Goal: Find specific page/section: Find specific page/section

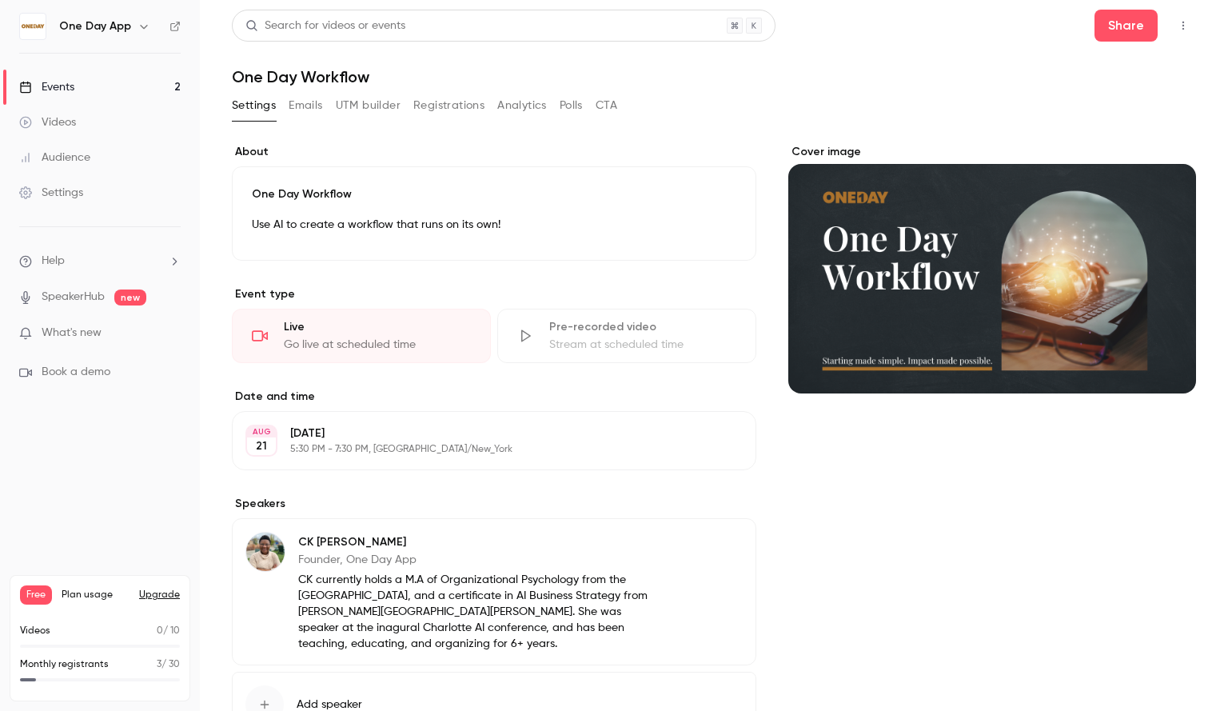
click at [122, 93] on link "Events 2" at bounding box center [100, 87] width 200 height 35
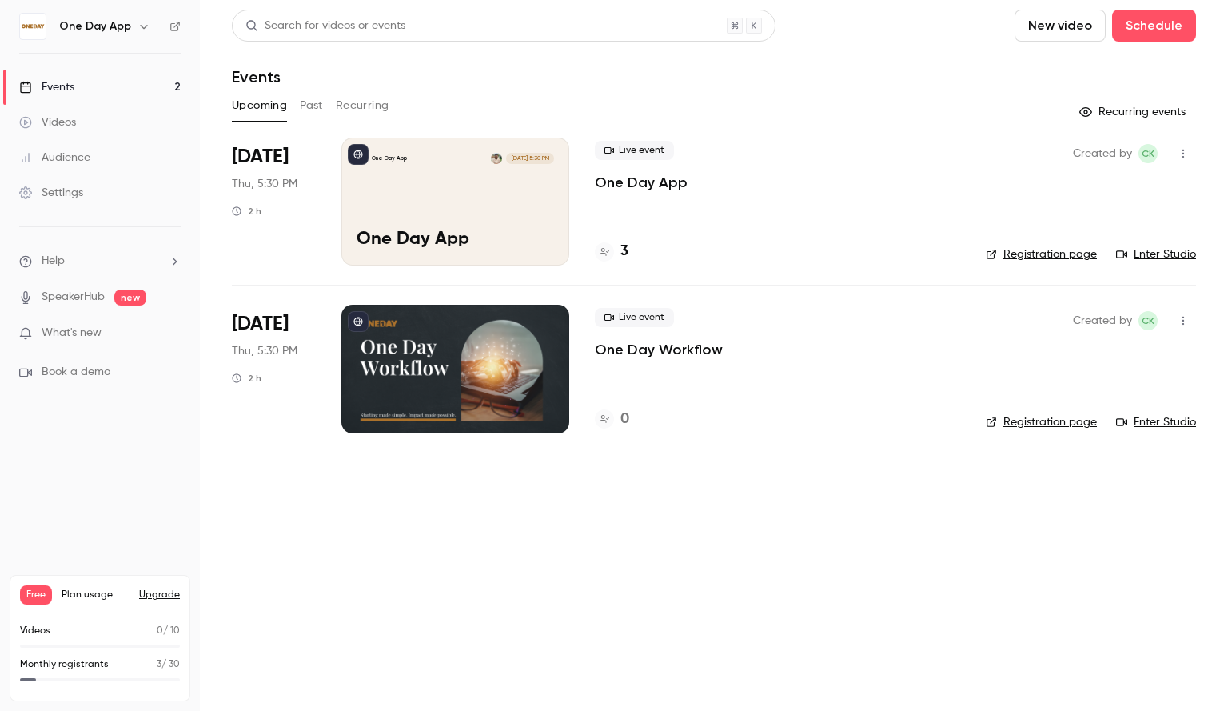
click at [518, 207] on div "One Day App [DATE] 5:30 PM One Day App" at bounding box center [455, 202] width 228 height 128
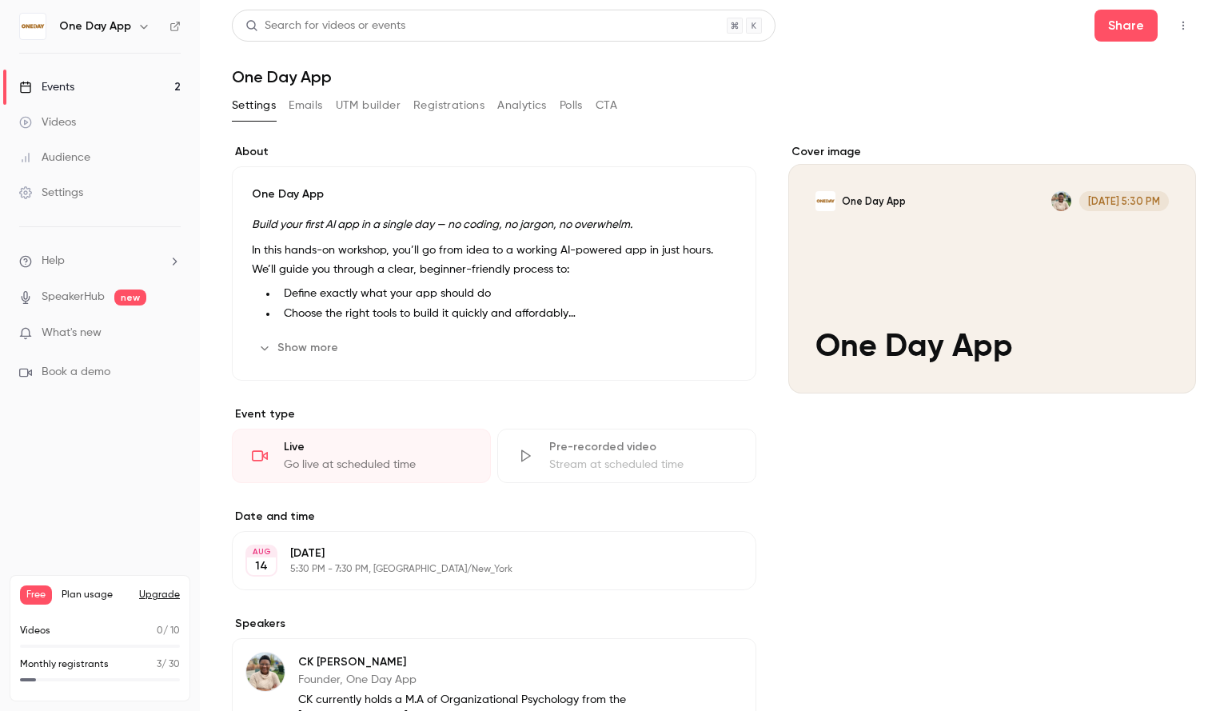
click at [58, 82] on div "Events" at bounding box center [46, 87] width 55 height 16
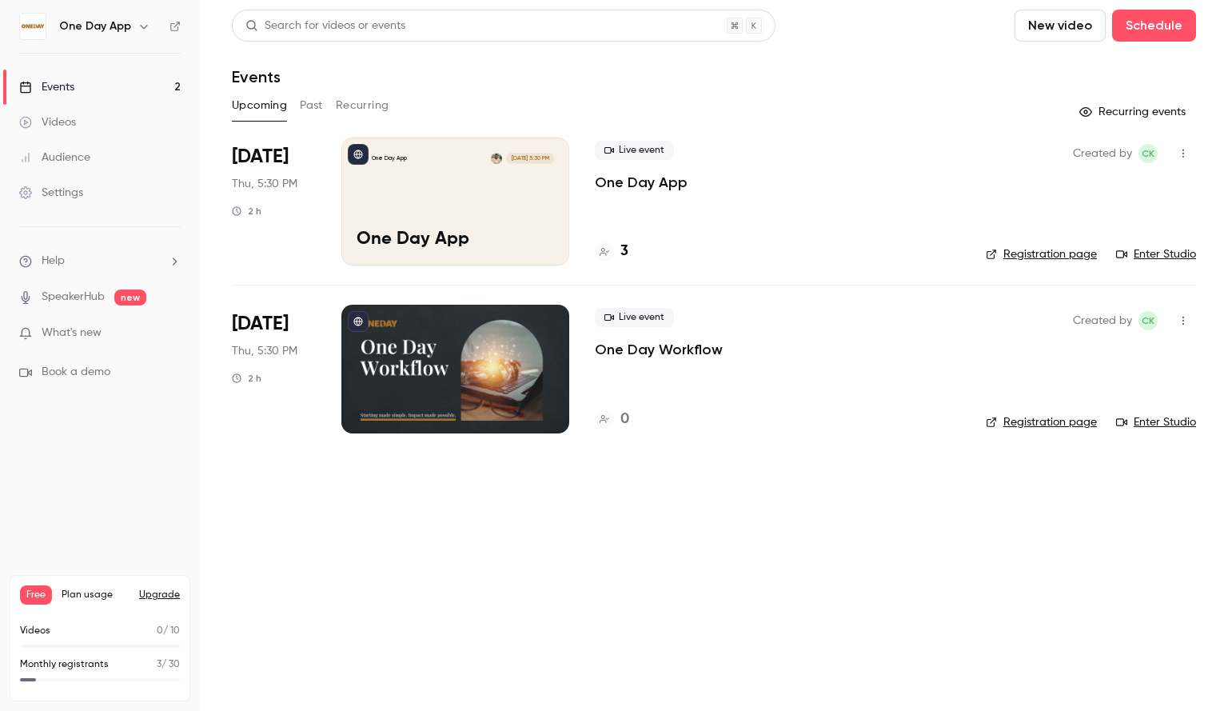
click at [1152, 255] on link "Enter Studio" at bounding box center [1156, 254] width 80 height 16
